Goal: Book appointment/travel/reservation

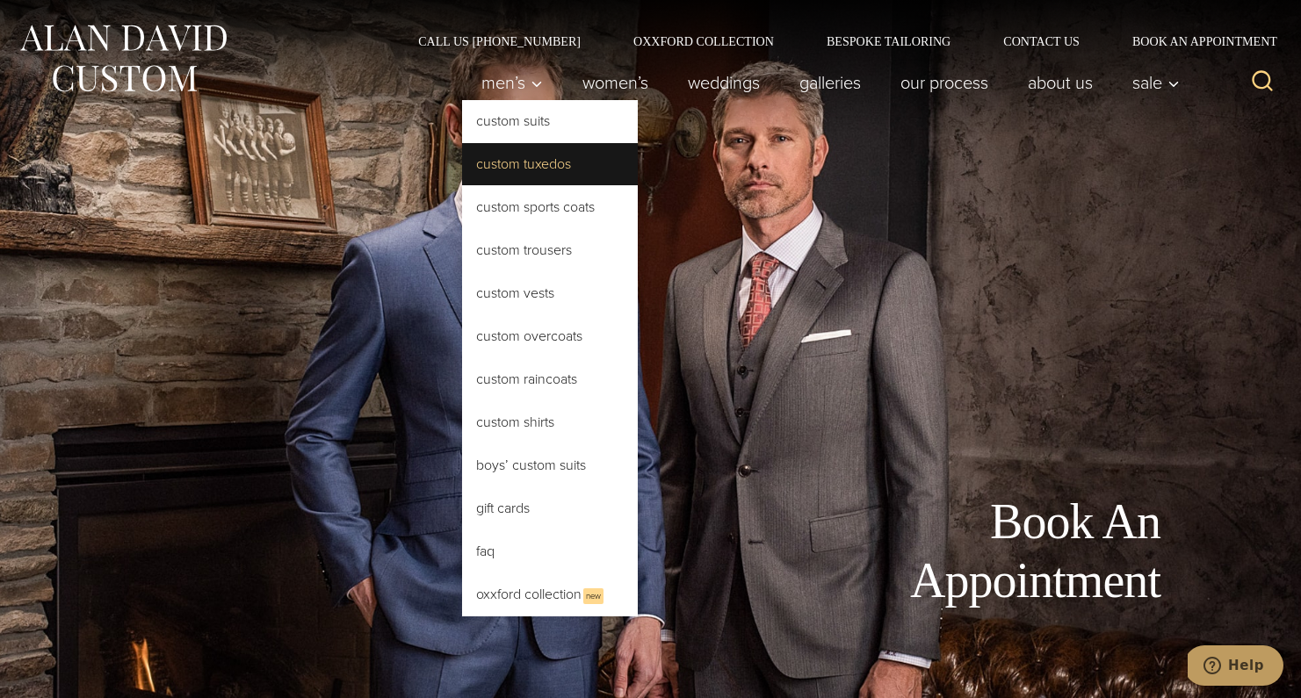
click at [505, 157] on link "Custom Tuxedos" at bounding box center [550, 164] width 176 height 42
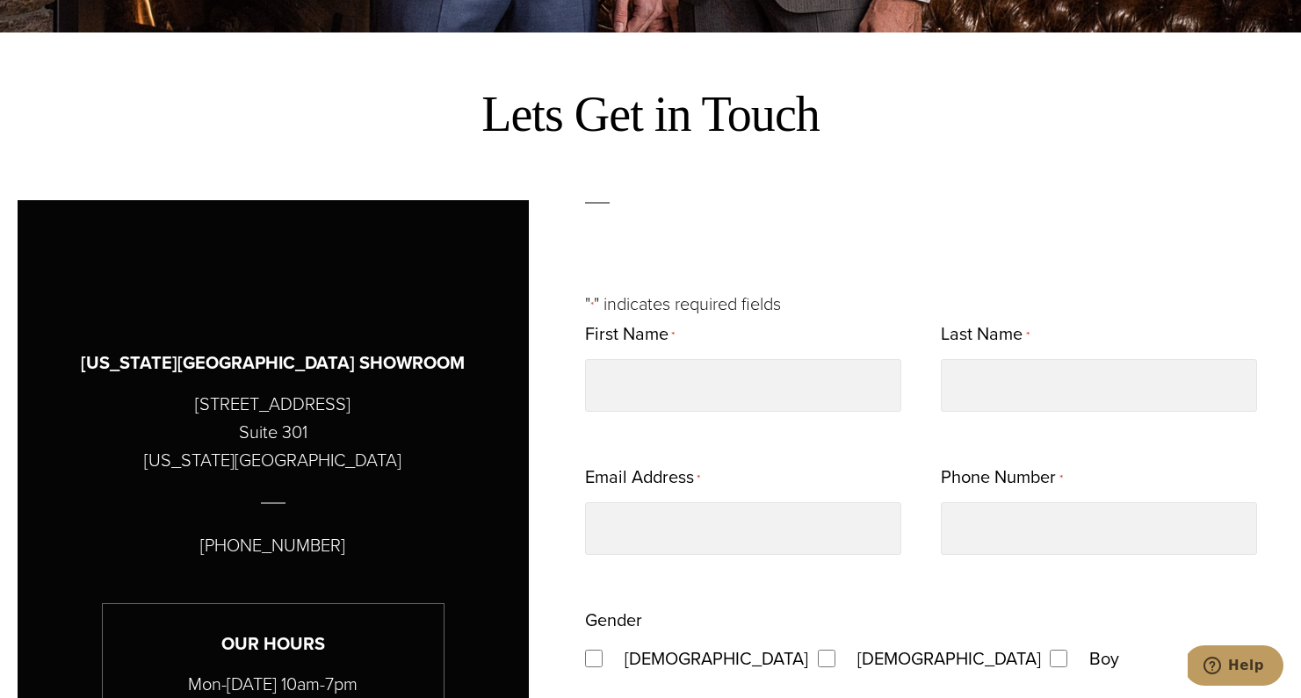
scroll to position [661, 0]
